Goal: Information Seeking & Learning: Understand process/instructions

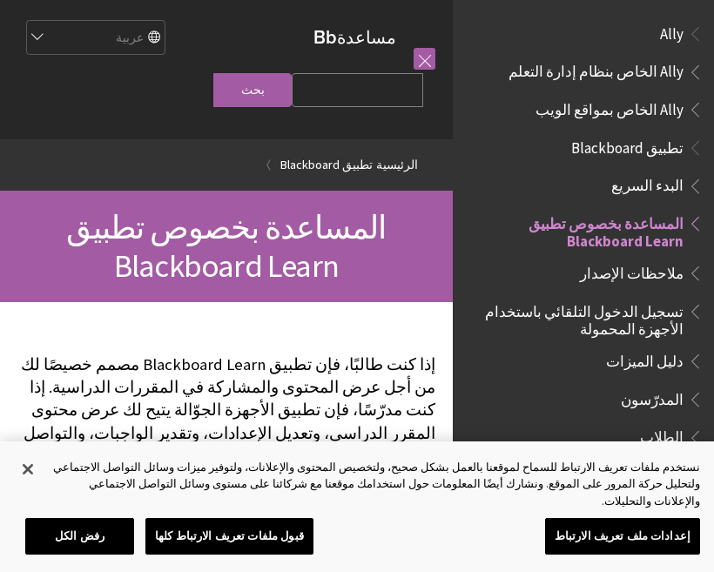
scroll to position [180, 0]
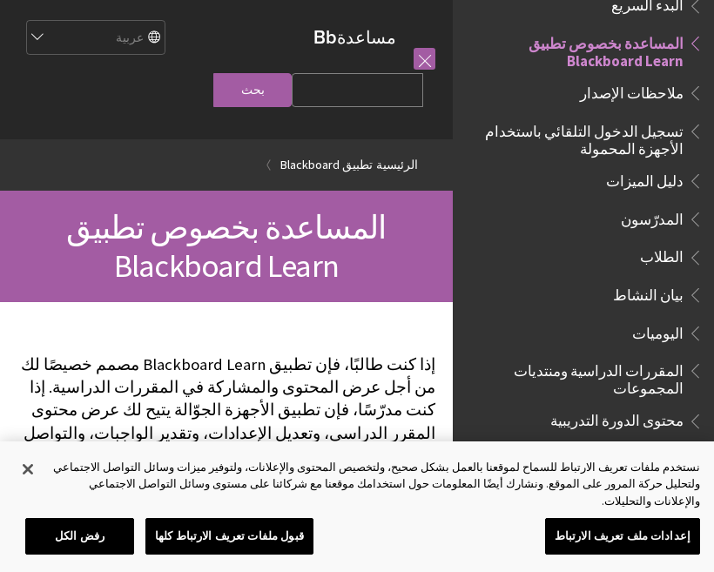
click at [676, 139] on span "تسجيل الدخول التلقائي باستخدام الأجهزة المحمولة" at bounding box center [579, 137] width 210 height 41
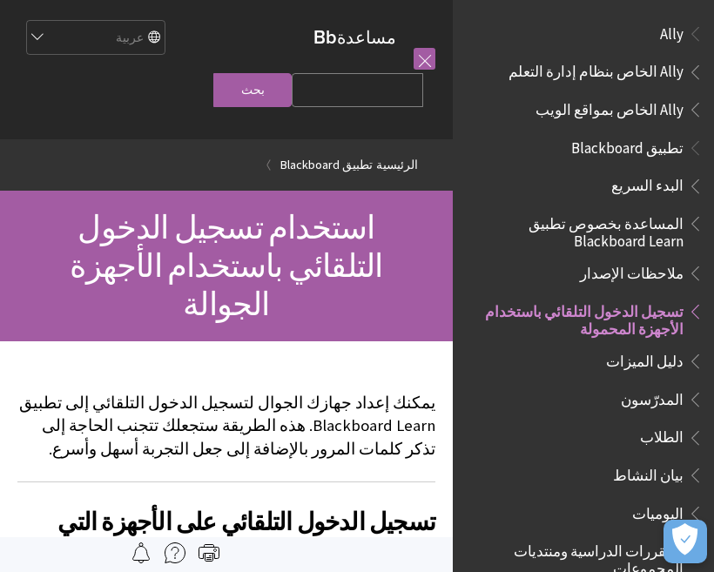
scroll to position [267, 0]
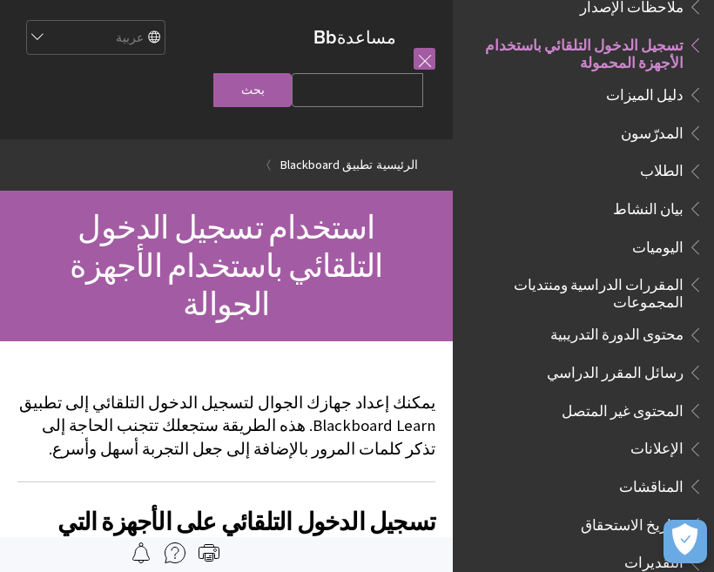
click at [663, 165] on span "الطلاب" at bounding box center [662, 169] width 44 height 24
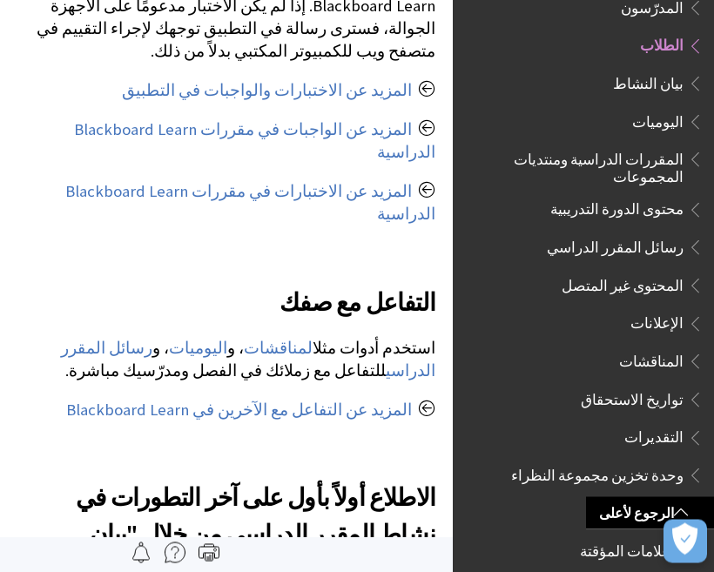
scroll to position [1175, 0]
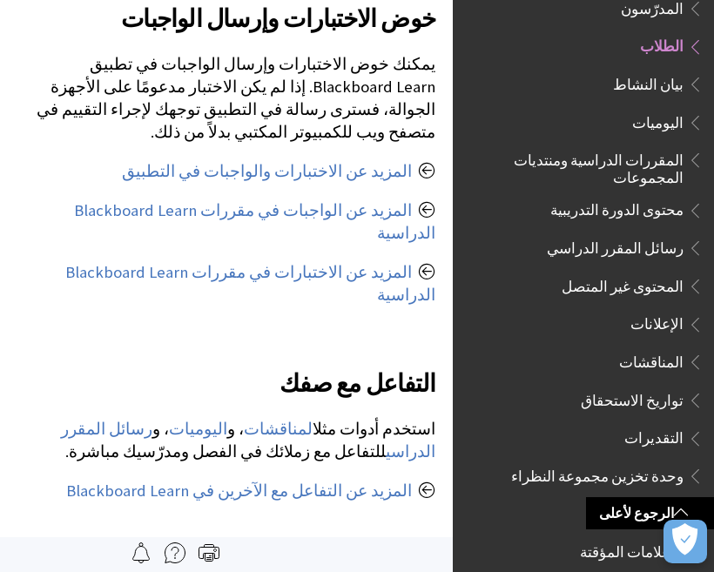
click at [670, 75] on span "بيان النشاط" at bounding box center [648, 82] width 71 height 24
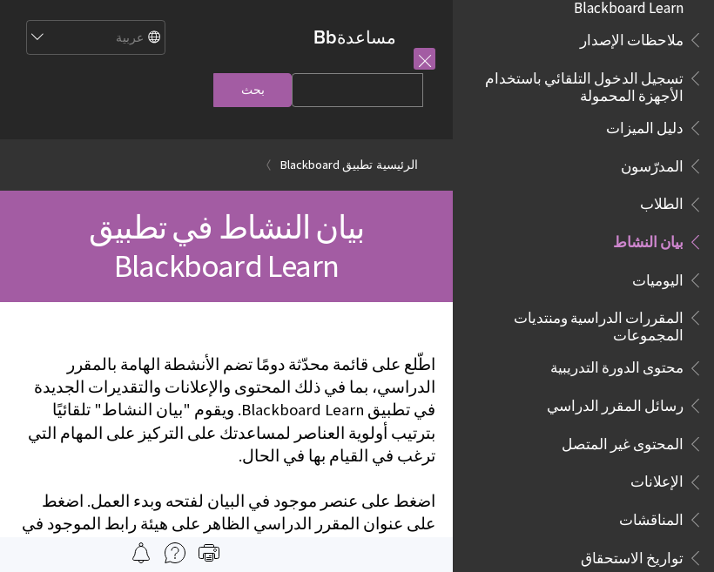
scroll to position [231, 0]
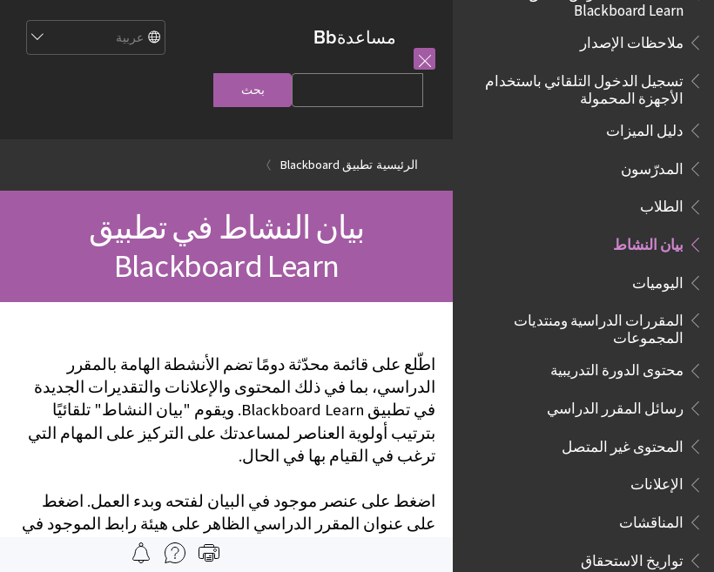
click at [644, 75] on span "تسجيل الدخول التلقائي باستخدام الأجهزة المحمولة" at bounding box center [579, 86] width 210 height 41
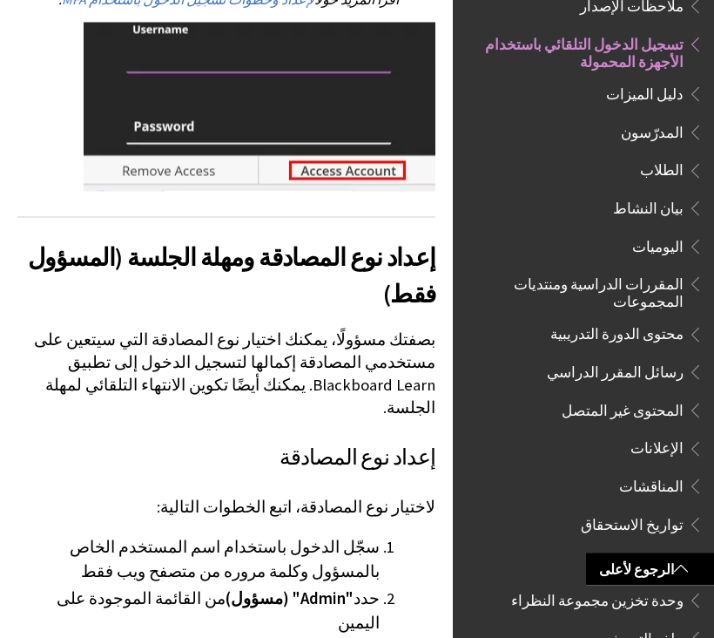
scroll to position [2664, 0]
